Goal: Task Accomplishment & Management: Use online tool/utility

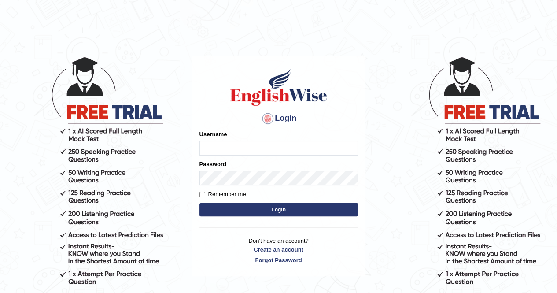
type input "Kiran1228"
click at [253, 209] on button "Login" at bounding box center [278, 209] width 158 height 13
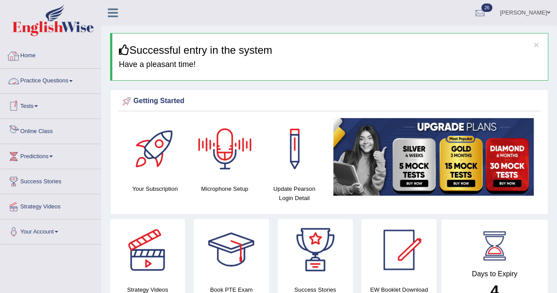
click at [42, 131] on link "Online Class" at bounding box center [50, 130] width 100 height 22
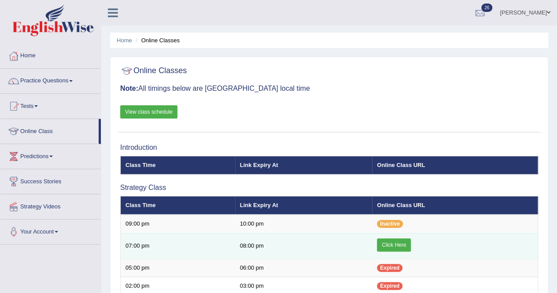
click at [402, 243] on link "Click Here" at bounding box center [394, 244] width 34 height 13
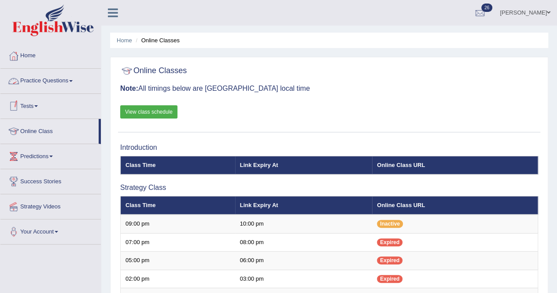
click at [65, 77] on link "Practice Questions" at bounding box center [50, 80] width 100 height 22
